Goal: Task Accomplishment & Management: Manage account settings

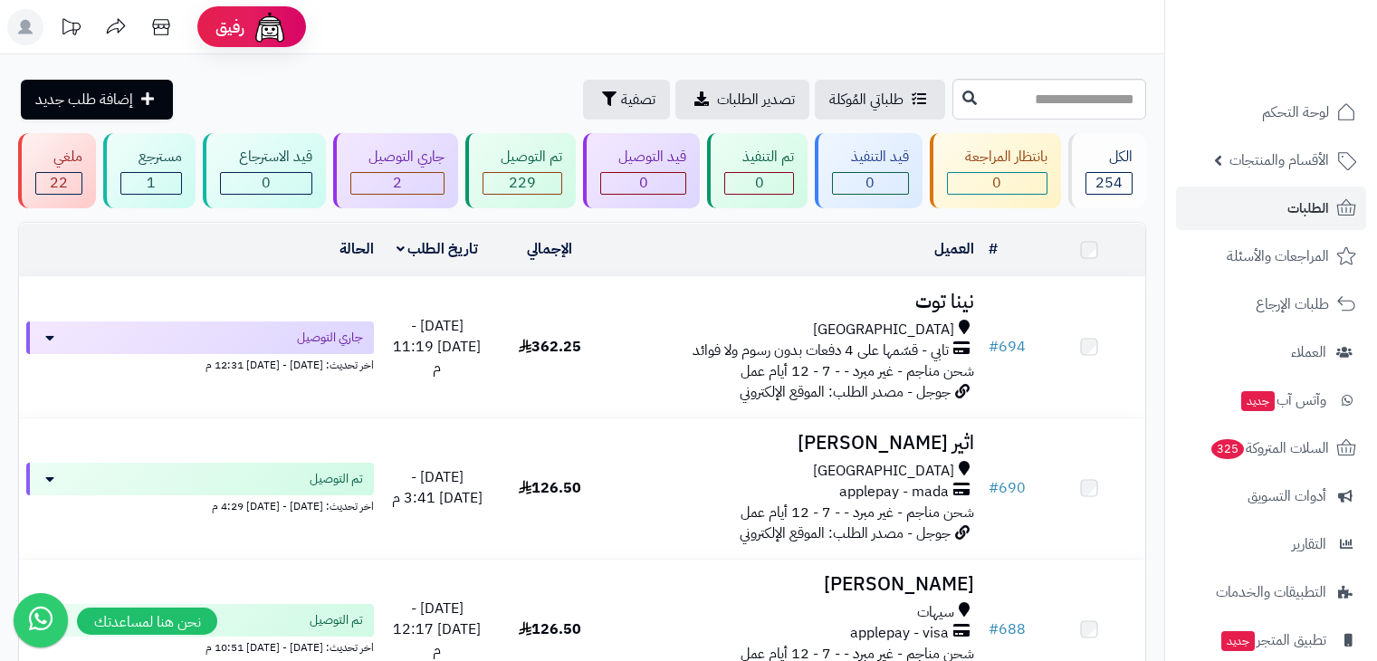
click at [1319, 203] on span "الطلبات" at bounding box center [1308, 208] width 42 height 25
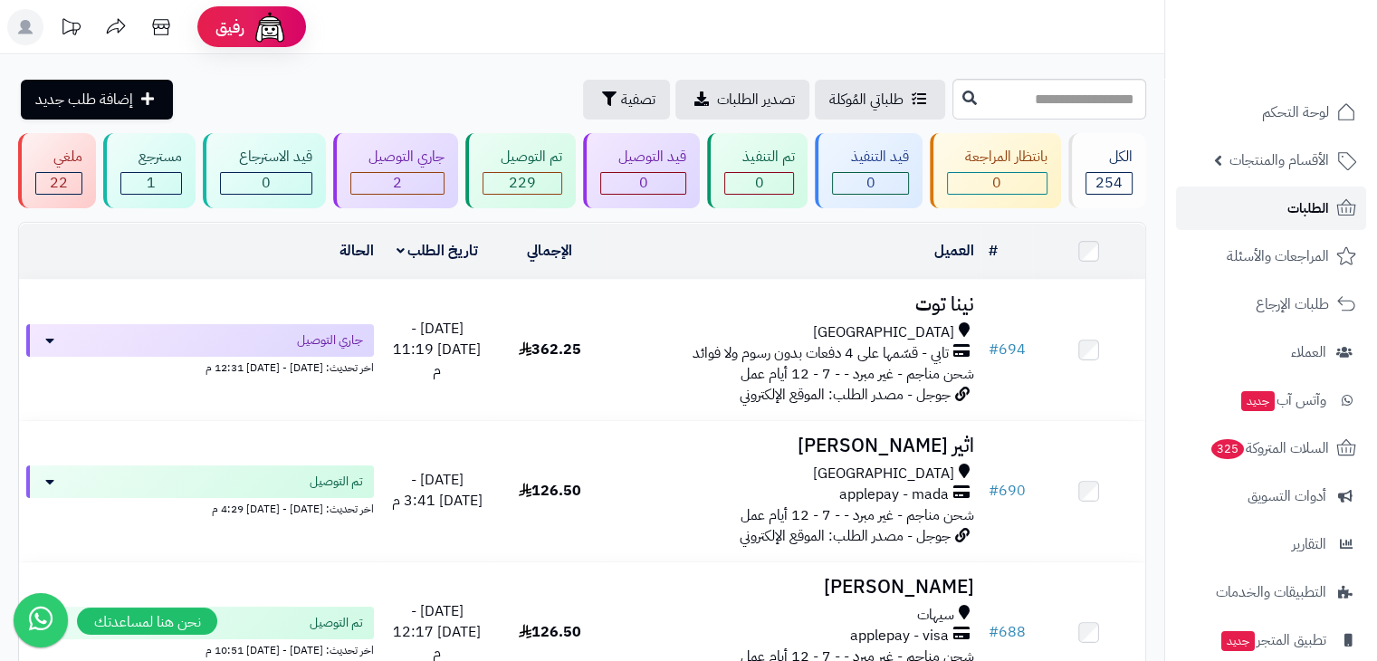
click at [1296, 202] on span "الطلبات" at bounding box center [1308, 208] width 42 height 25
